Goal: Information Seeking & Learning: Learn about a topic

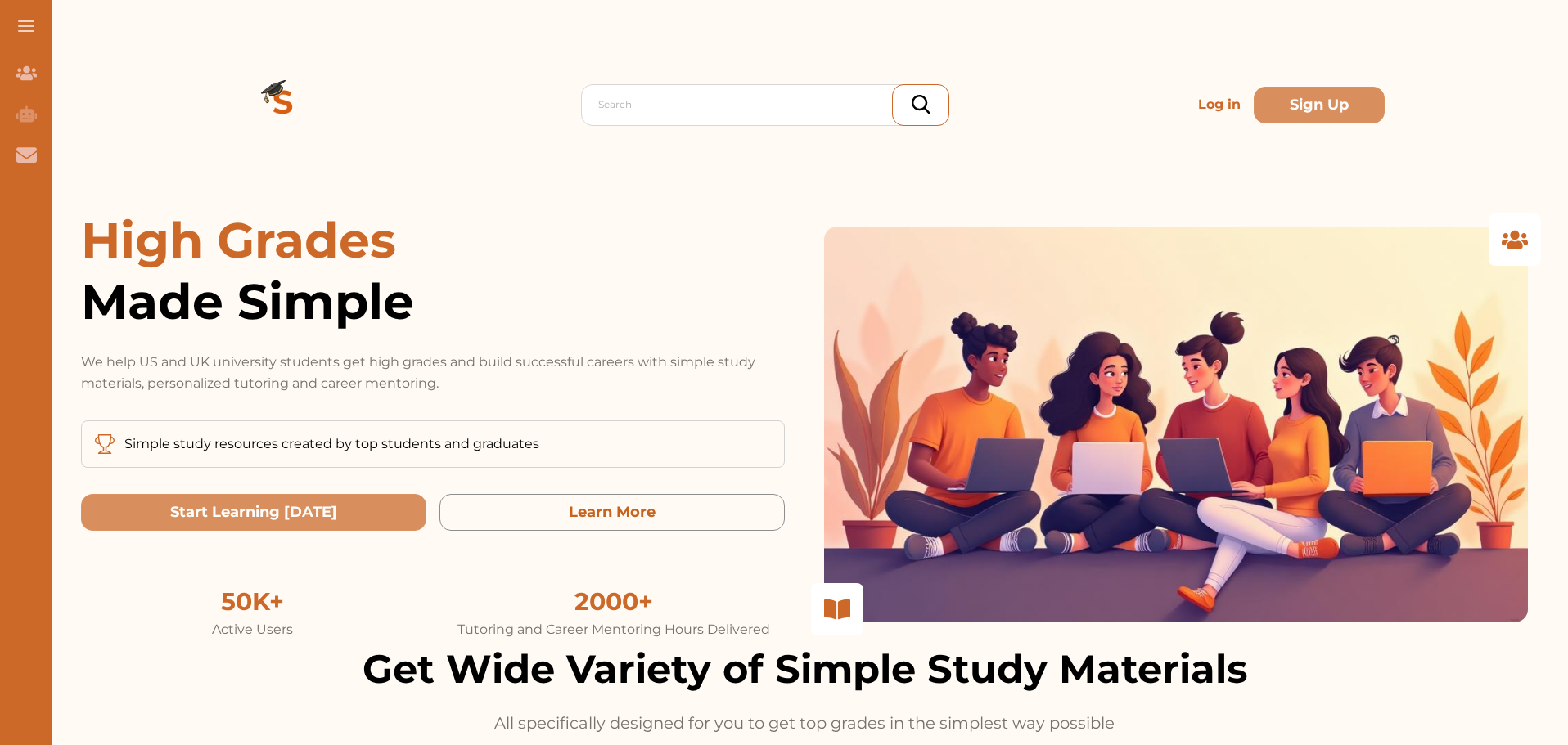
click at [1194, 108] on p "Log in" at bounding box center [1219, 104] width 56 height 32
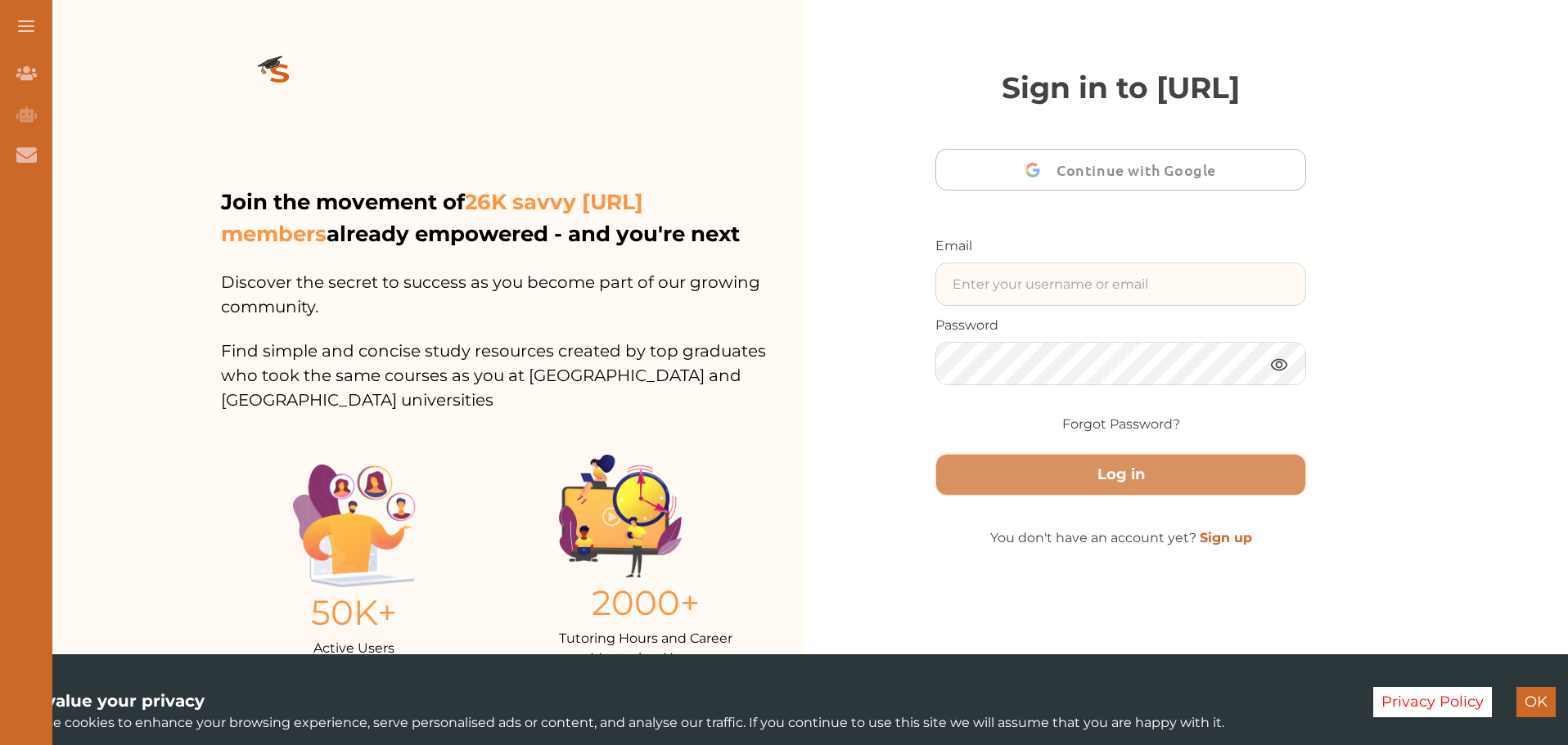
type input "[EMAIL_ADDRESS][DOMAIN_NAME]"
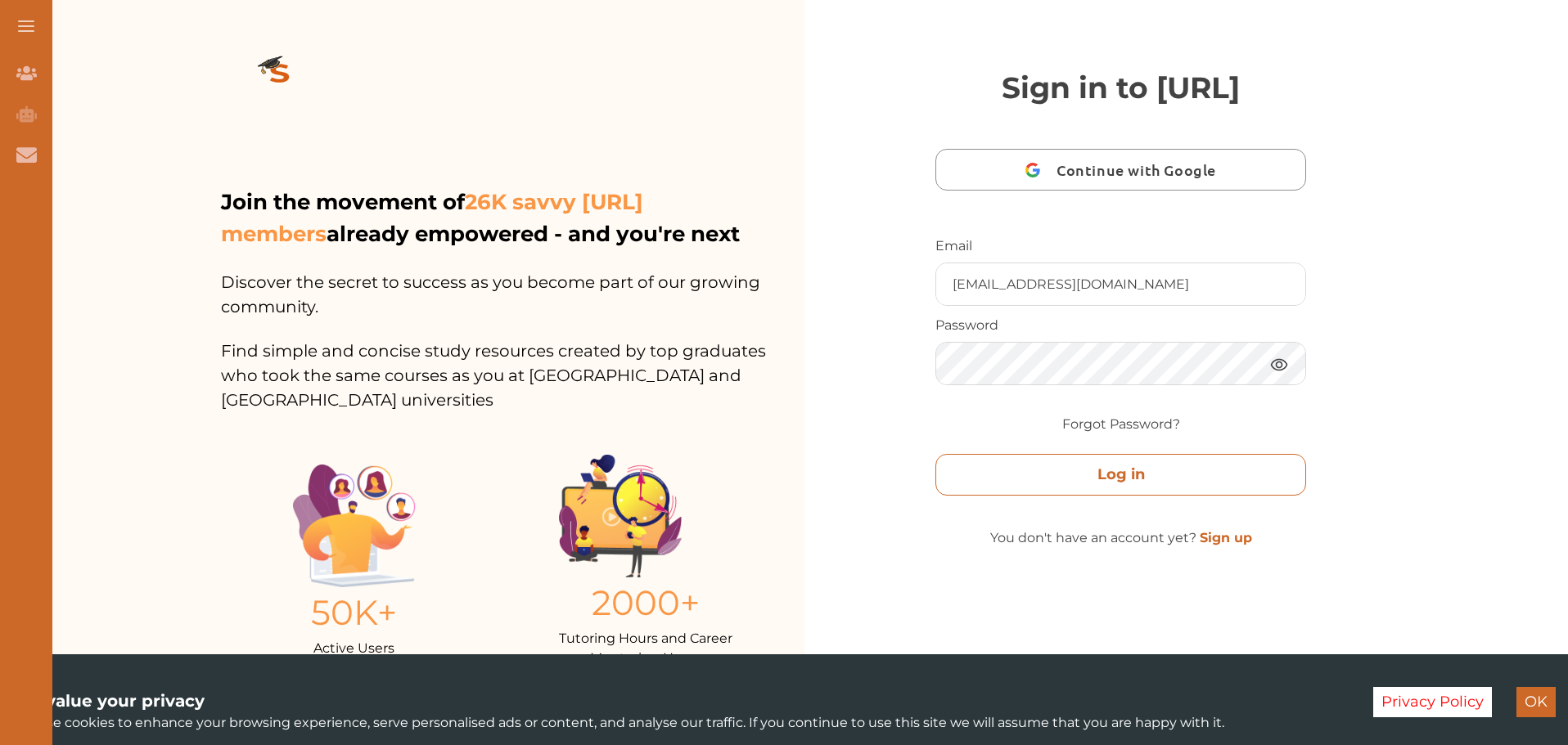
click at [1230, 496] on button "Log in" at bounding box center [1121, 475] width 370 height 42
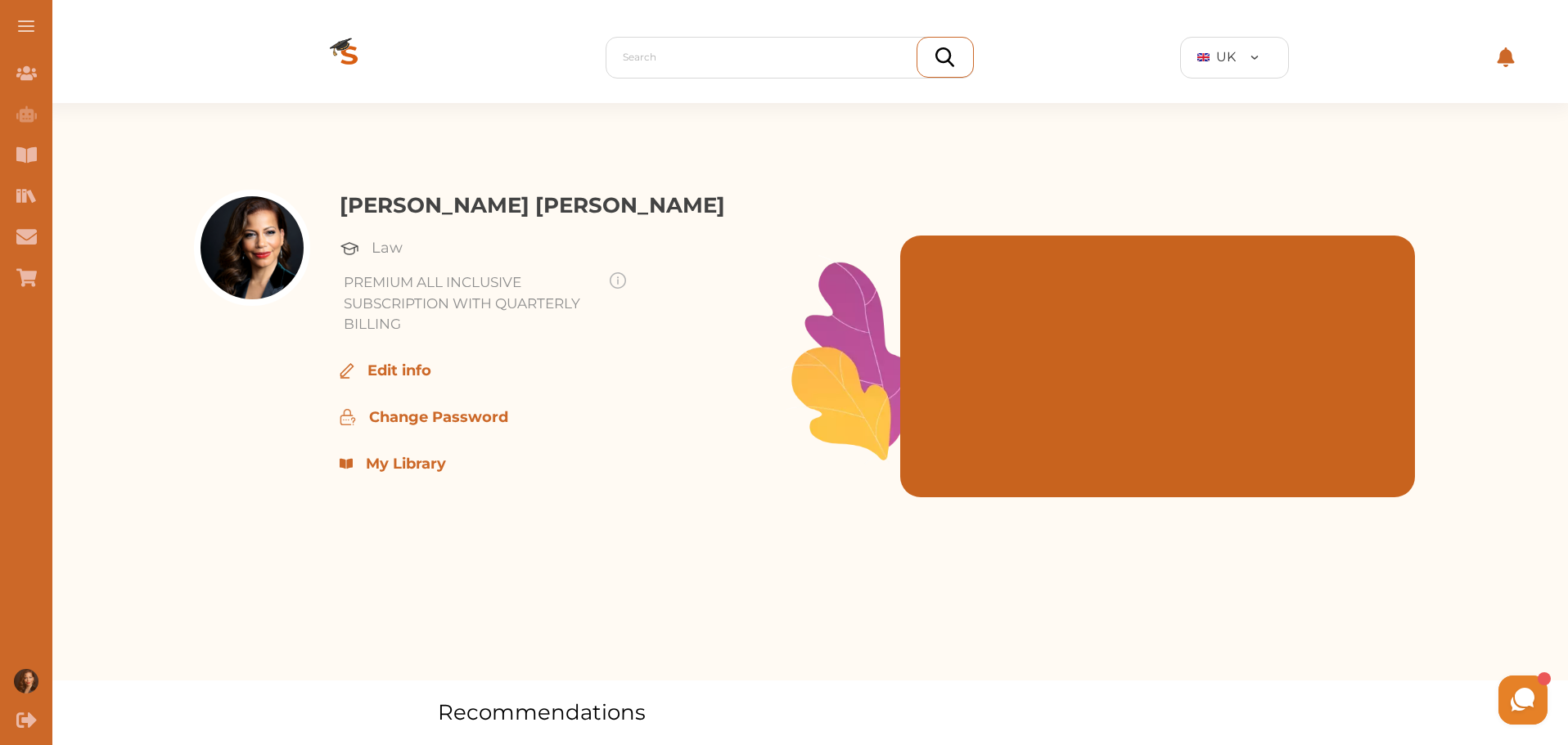
click at [385, 467] on p "My Library" at bounding box center [406, 464] width 80 height 22
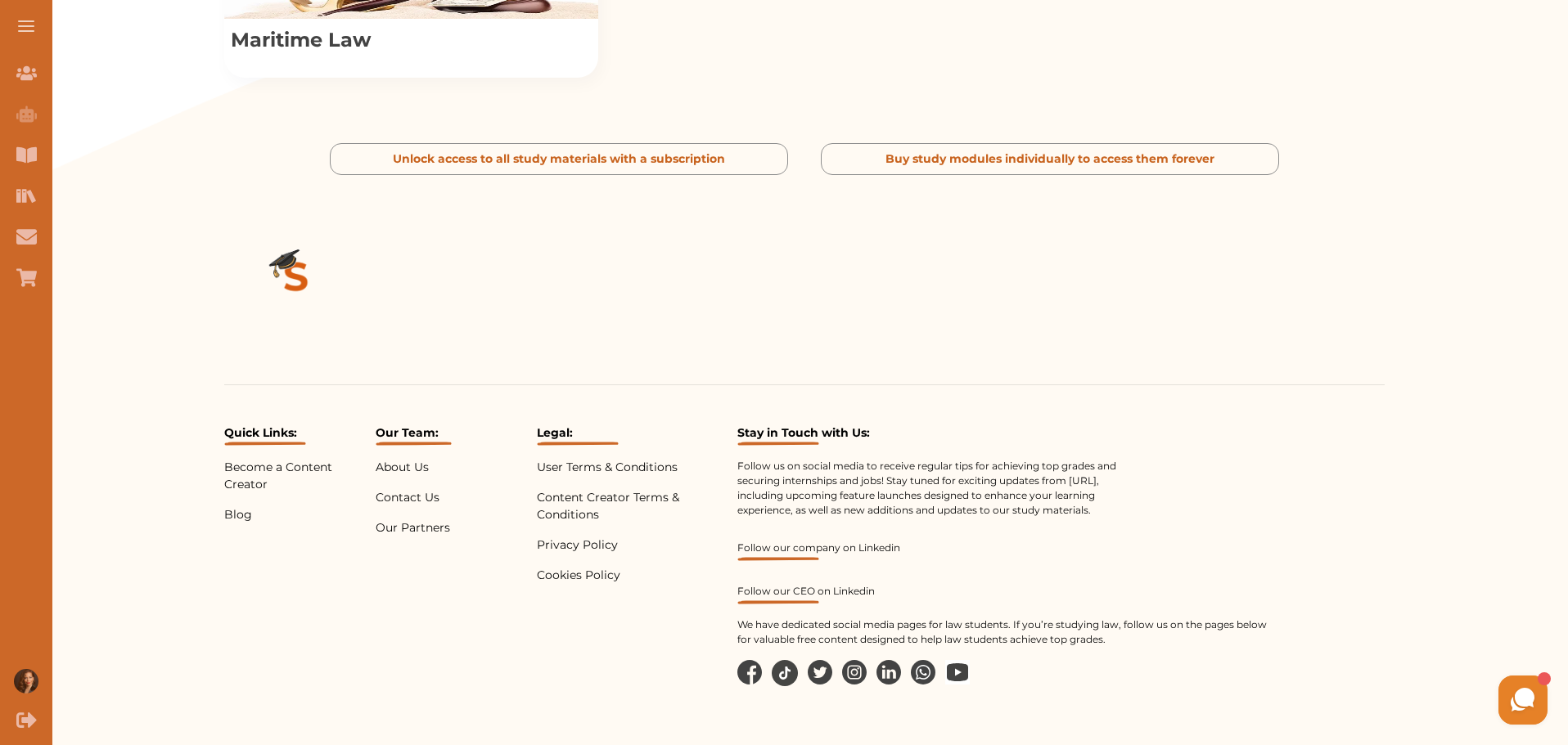
scroll to position [681, 0]
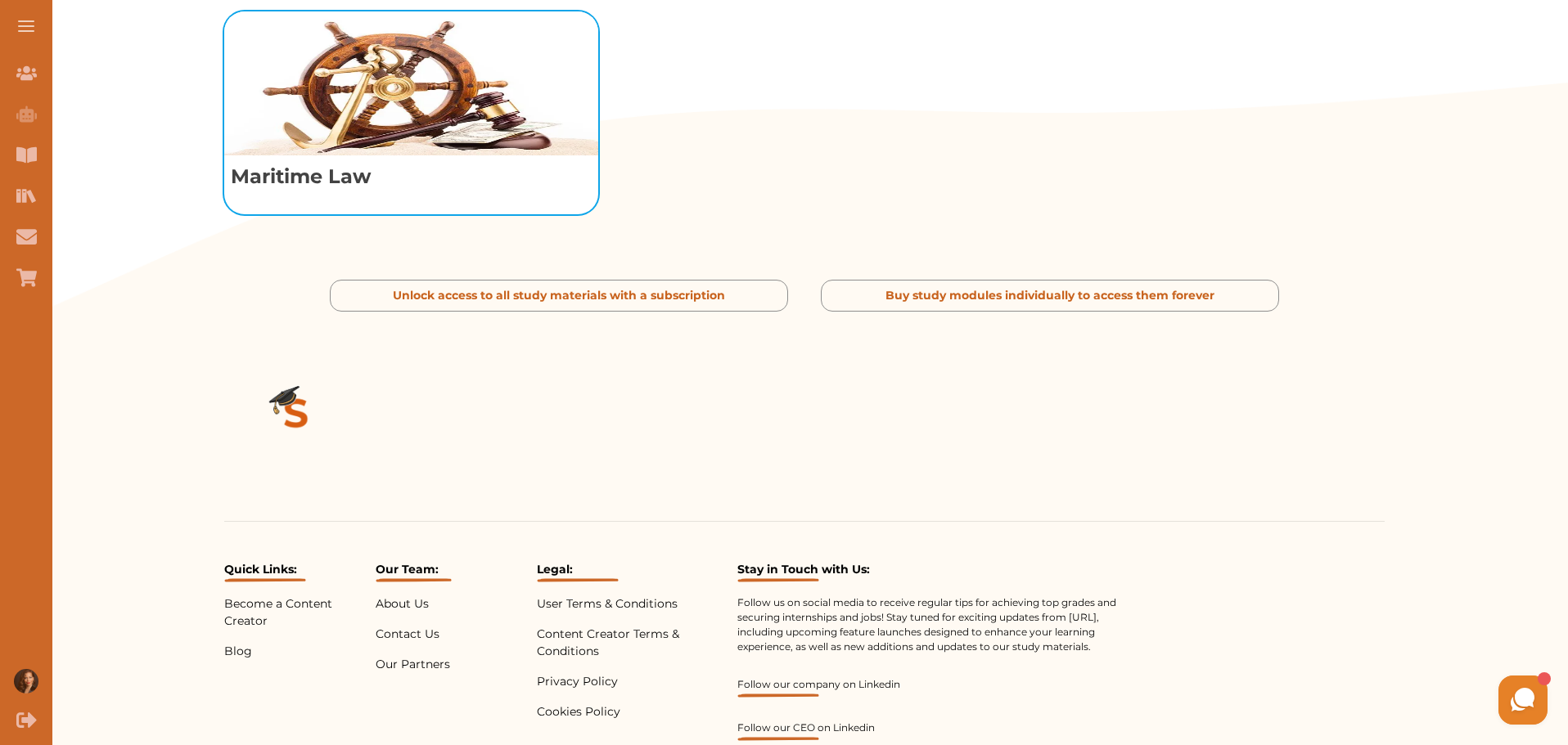
click at [362, 198] on p "Maritime Law" at bounding box center [411, 176] width 374 height 43
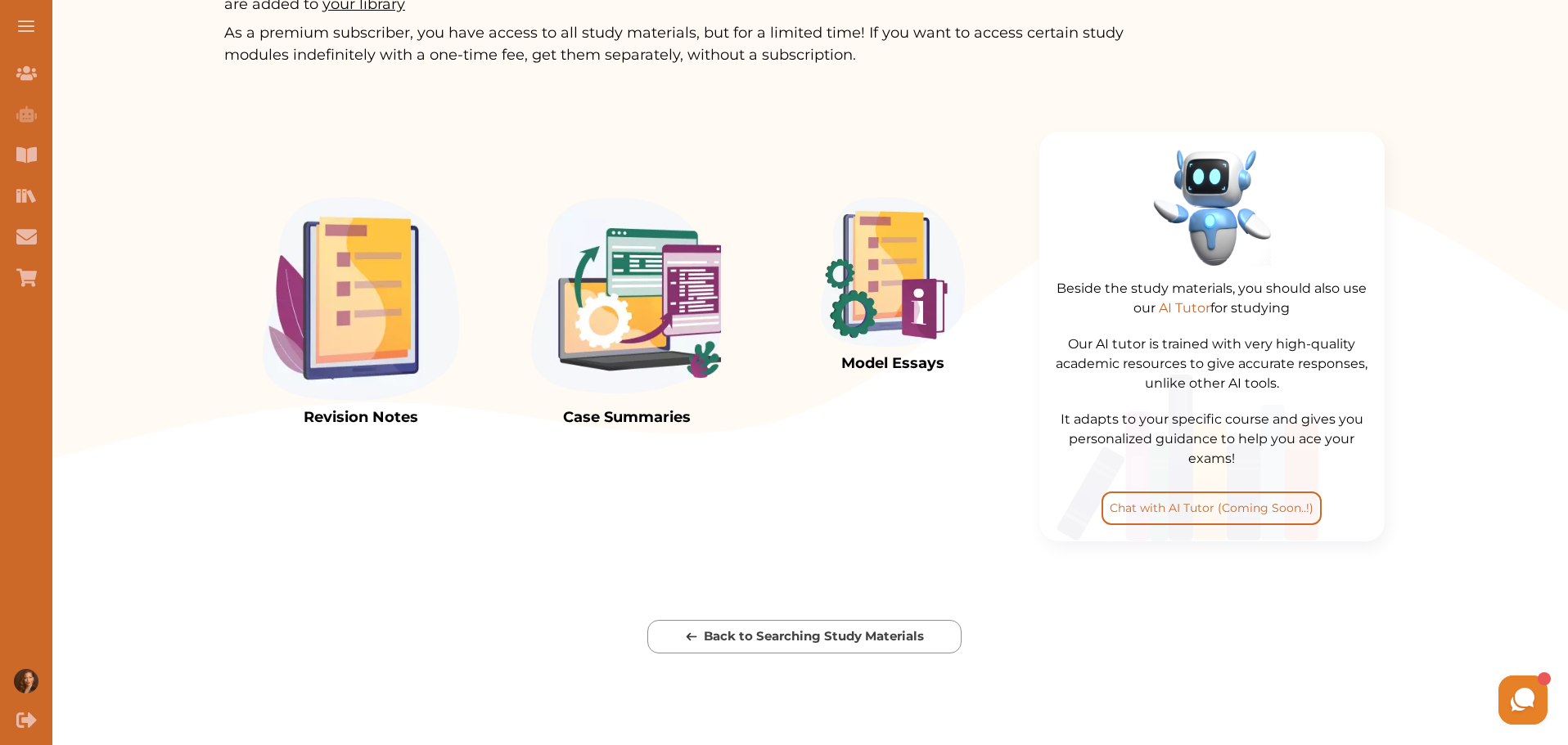
scroll to position [266, 0]
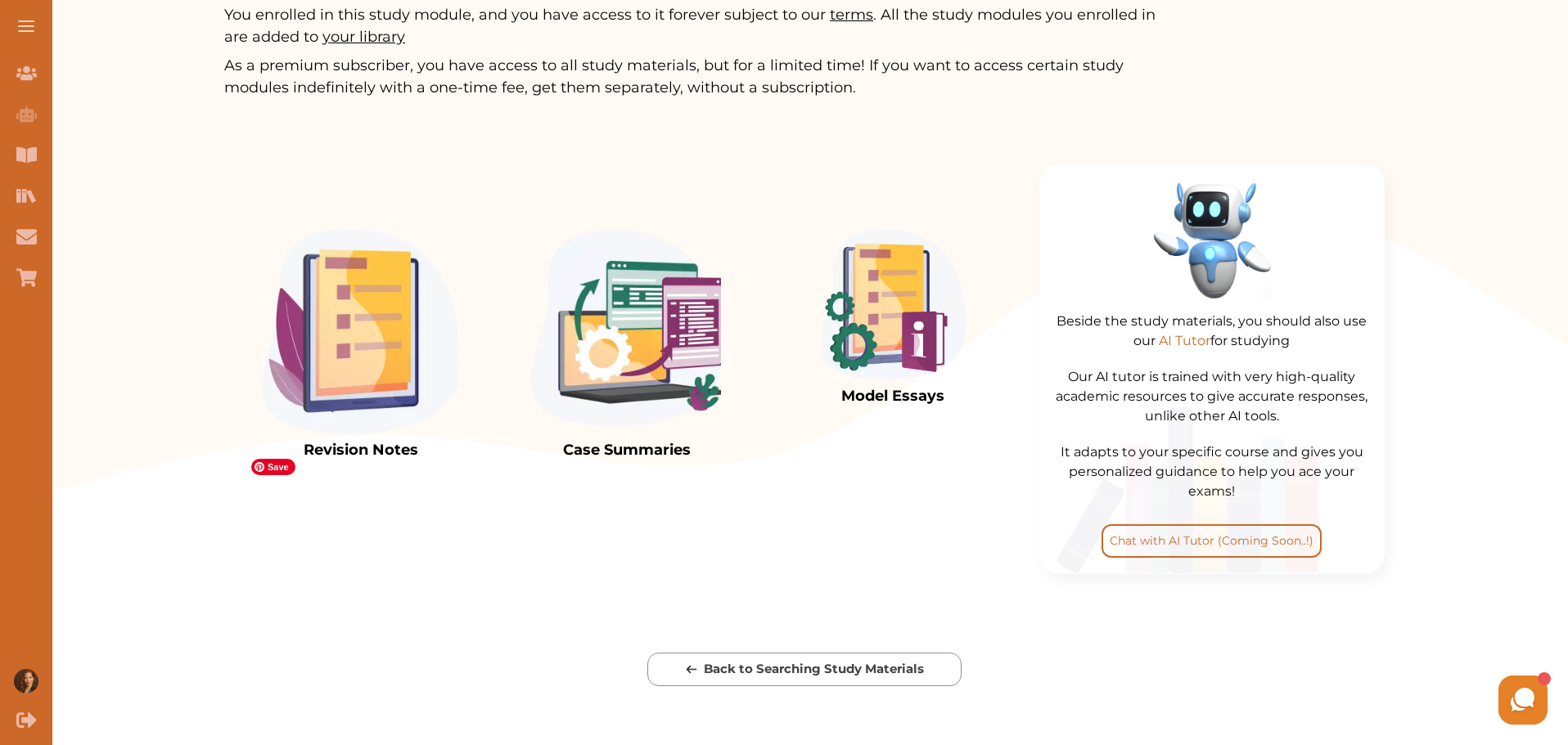
click at [379, 433] on img at bounding box center [361, 331] width 197 height 203
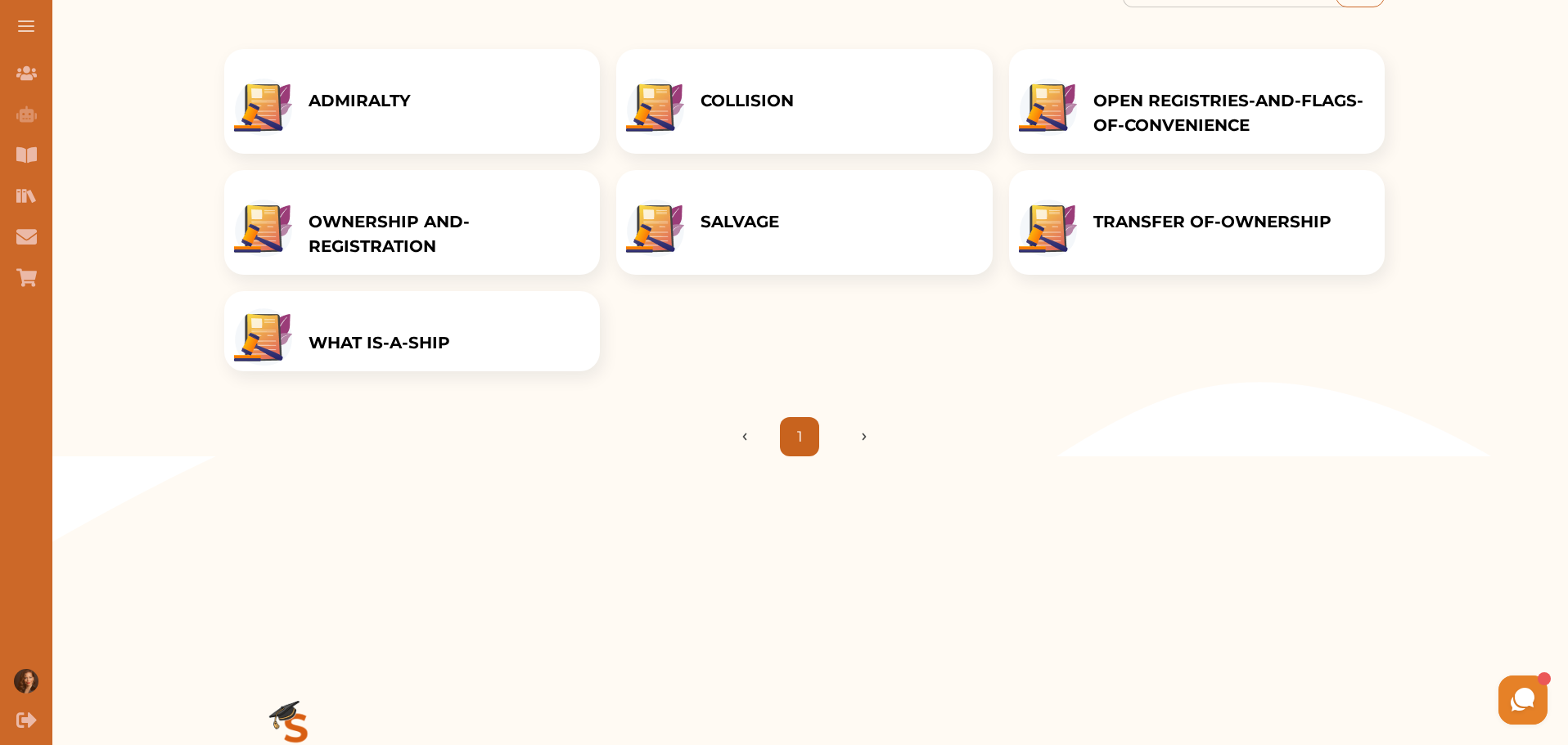
click at [447, 107] on div "ADMIRALTY" at bounding box center [412, 101] width 376 height 105
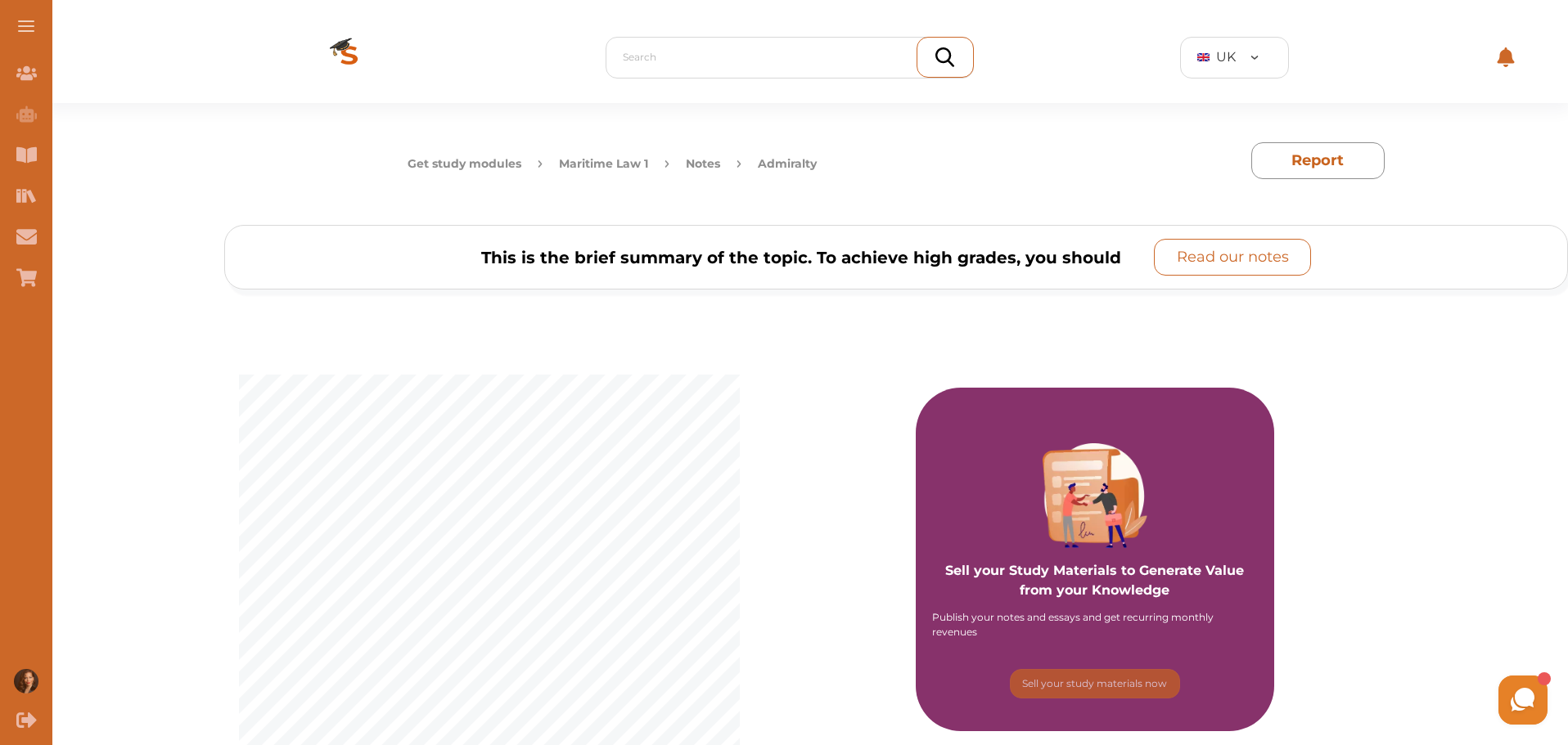
click at [1265, 263] on p "Read our notes" at bounding box center [1233, 257] width 112 height 22
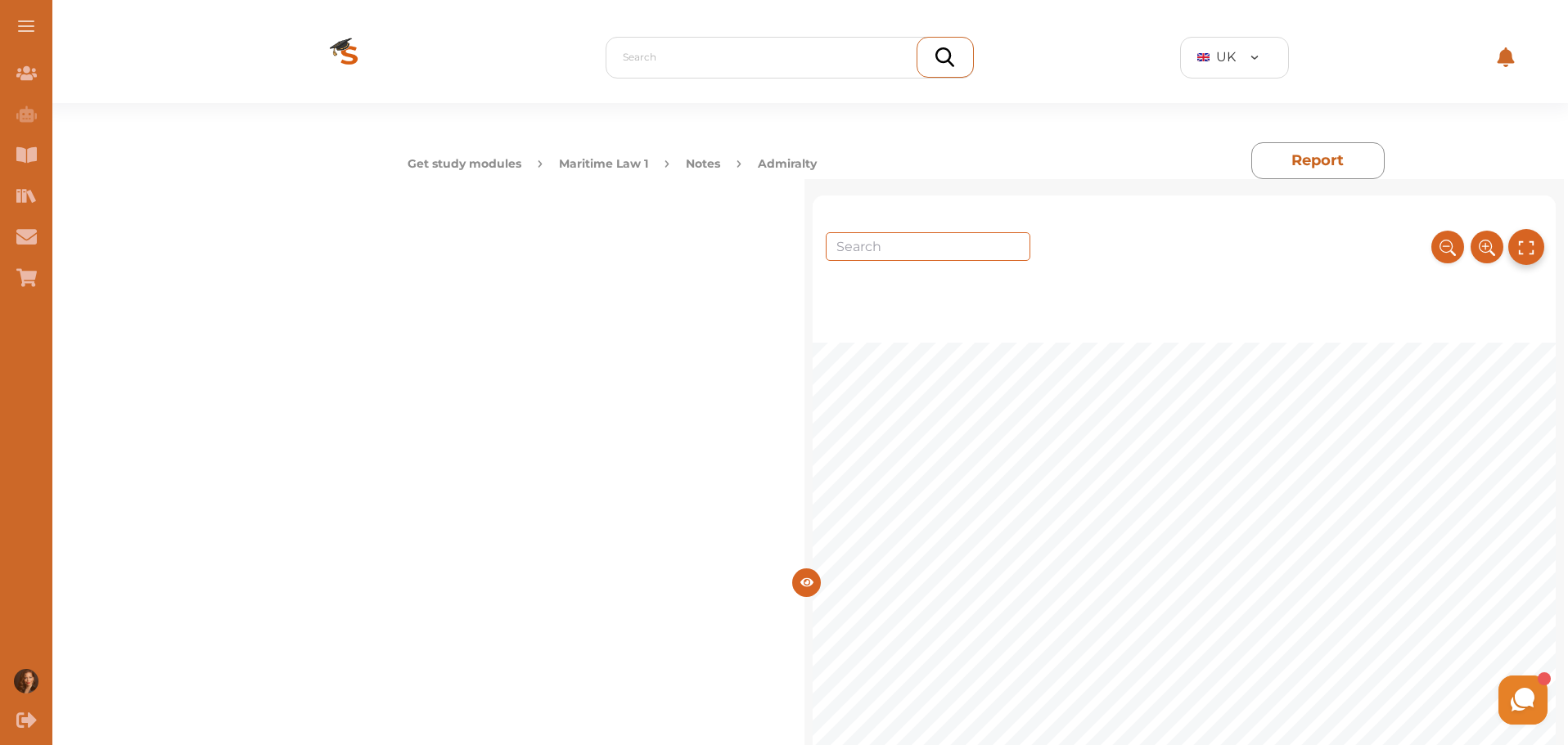
click at [1522, 245] on icon at bounding box center [1525, 247] width 18 height 27
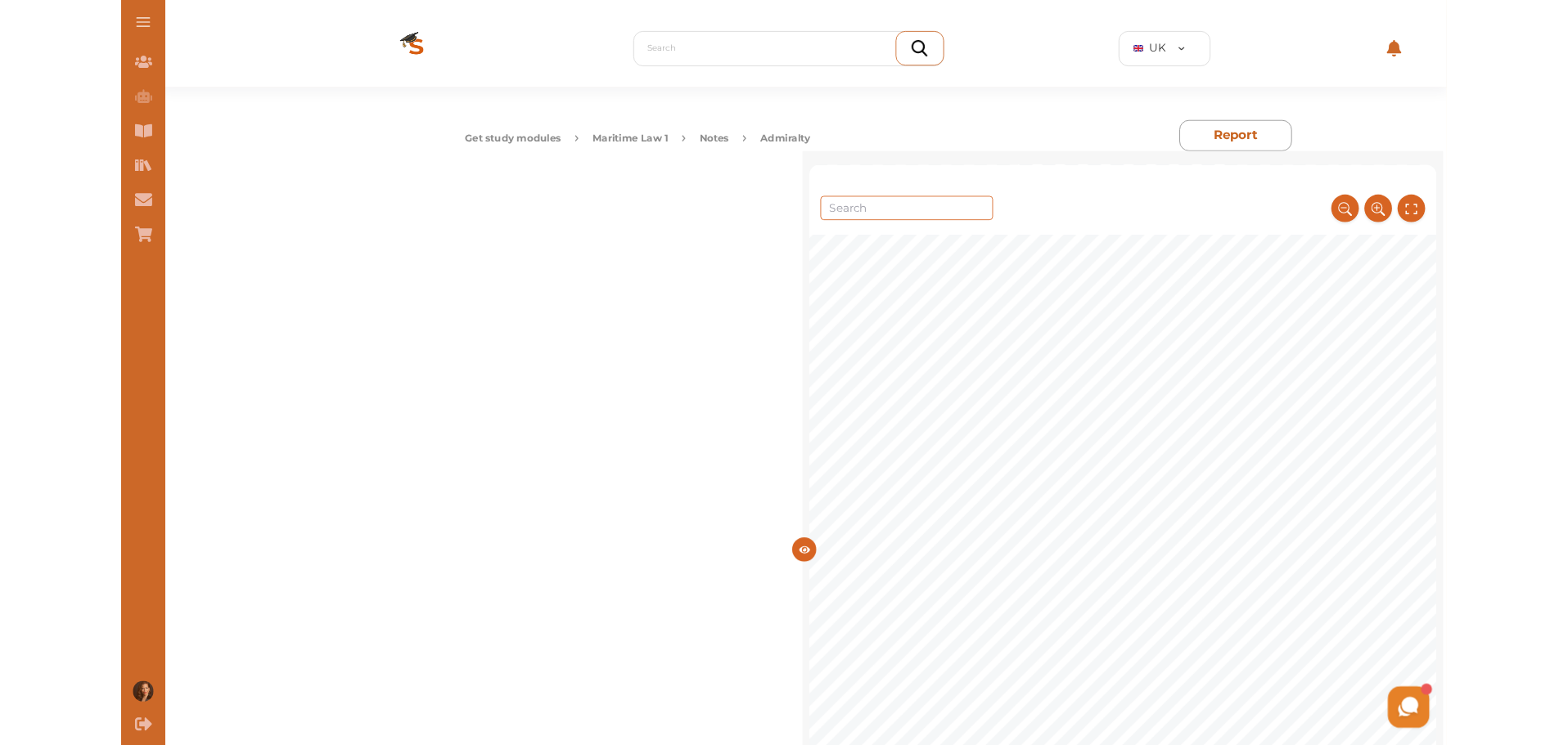
scroll to position [136, 0]
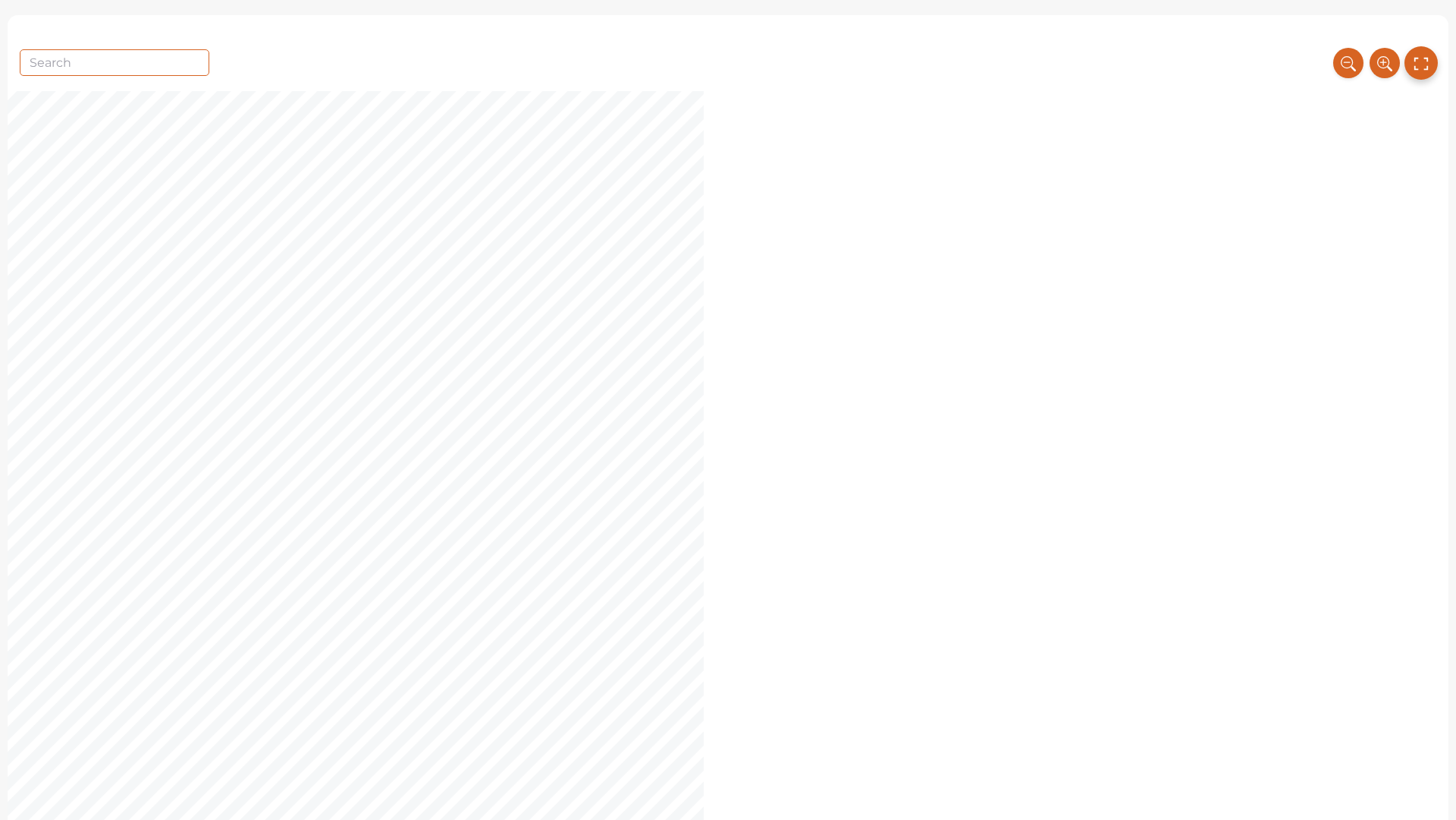
click at [1418, 53] on icon at bounding box center [1421, 63] width 17 height 25
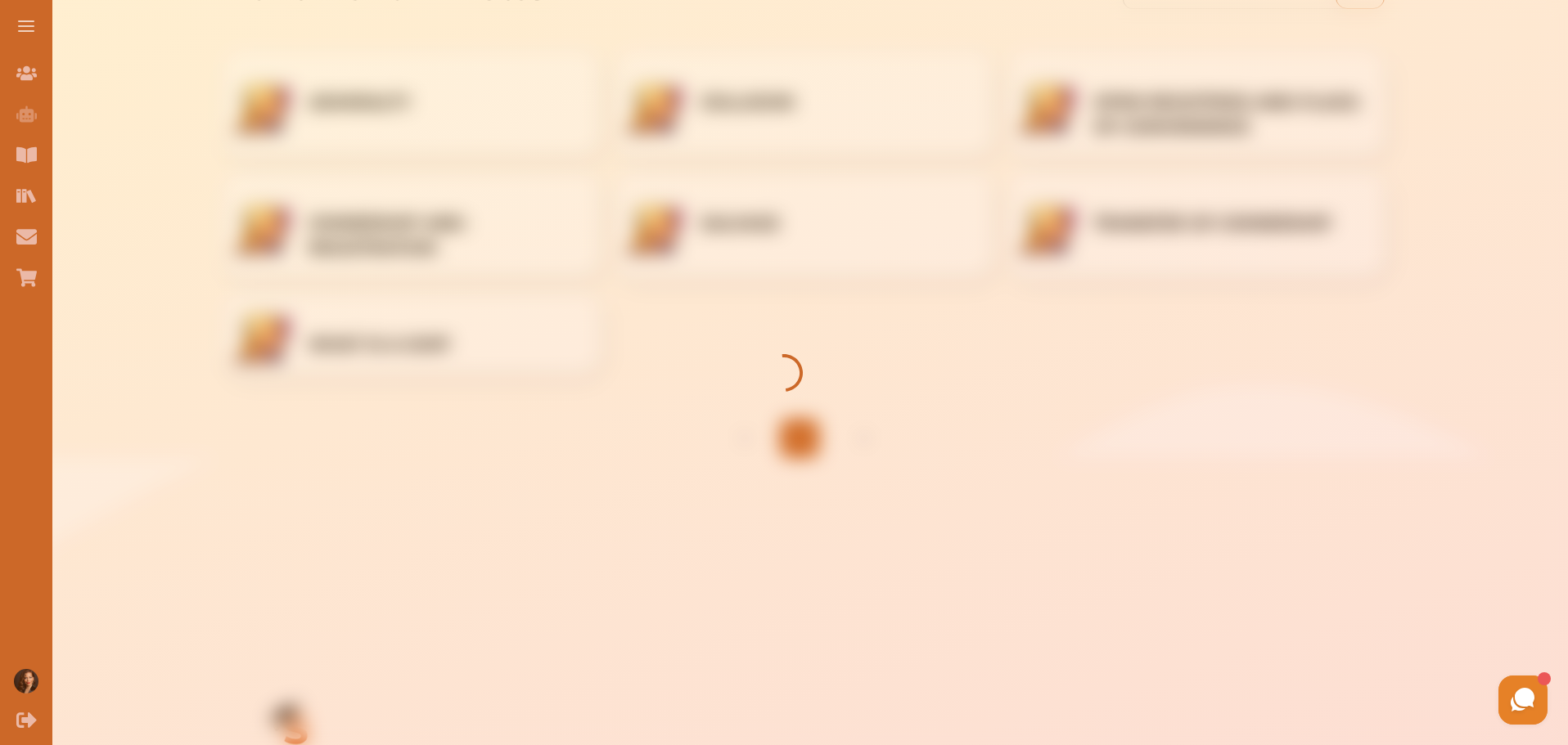
scroll to position [266, 0]
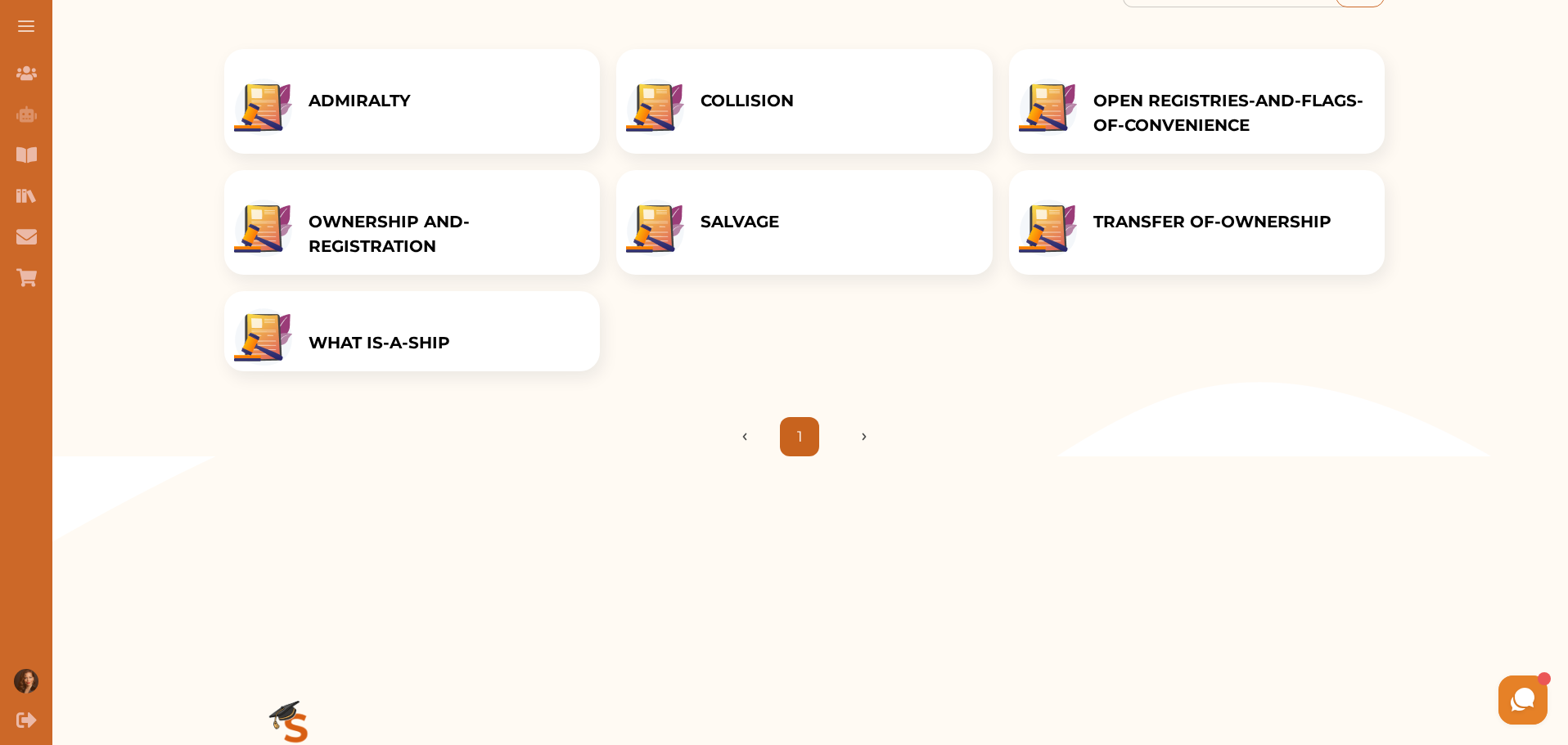
click at [427, 121] on div "ADMIRALTY" at bounding box center [359, 101] width 135 height 105
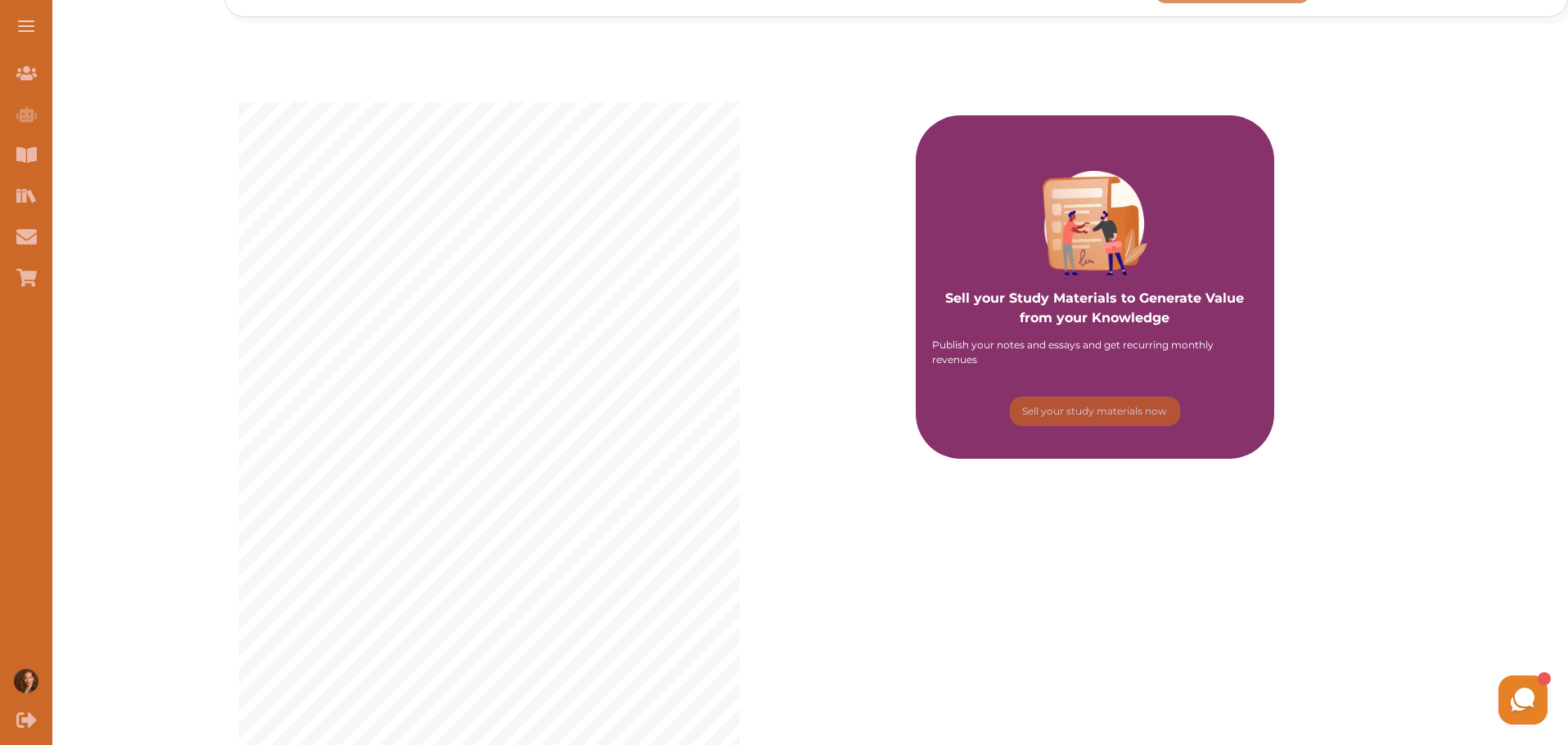
scroll to position [409, 0]
